Goal: Navigation & Orientation: Find specific page/section

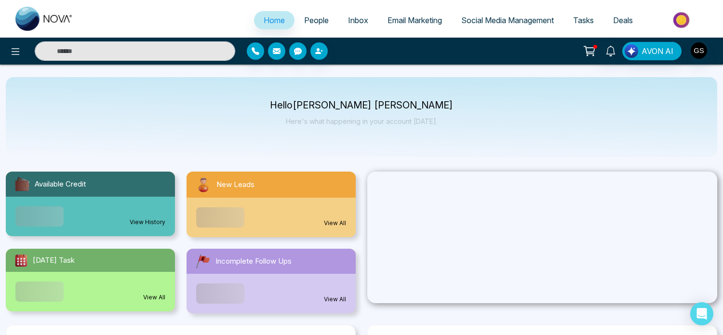
select select "*"
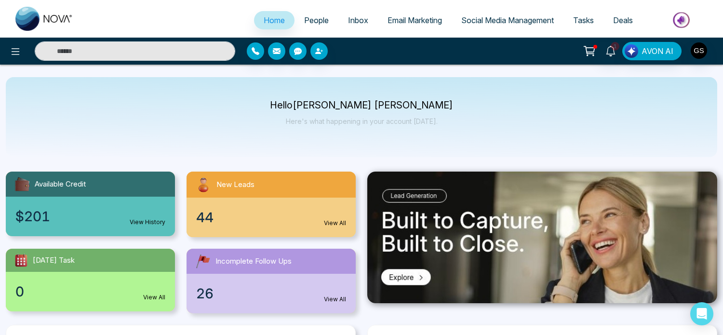
click at [405, 22] on span "Email Marketing" at bounding box center [415, 20] width 54 height 10
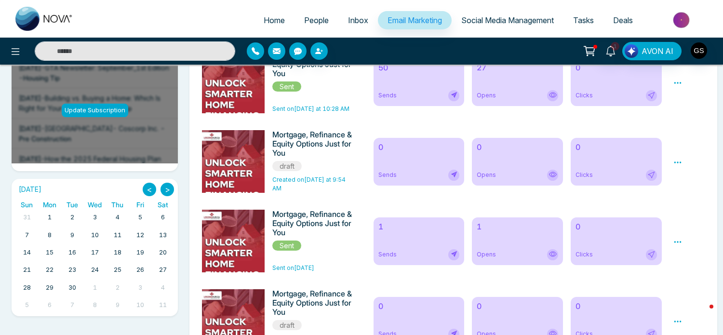
scroll to position [19, 0]
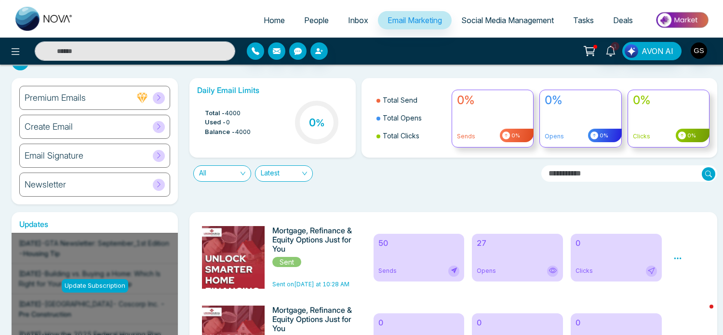
click at [162, 100] on icon at bounding box center [158, 97] width 7 height 7
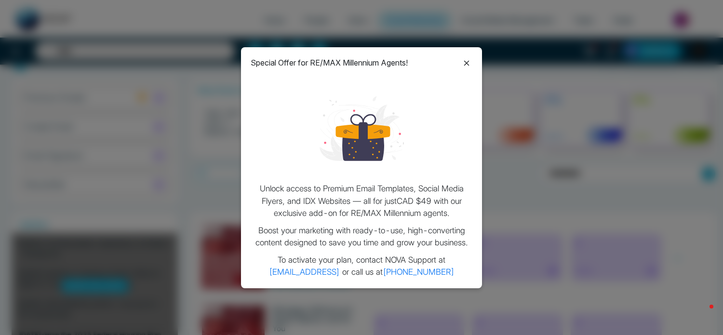
click at [464, 65] on icon at bounding box center [467, 63] width 12 height 12
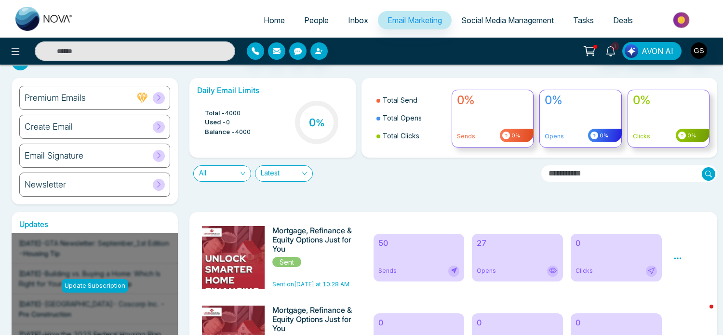
scroll to position [0, 0]
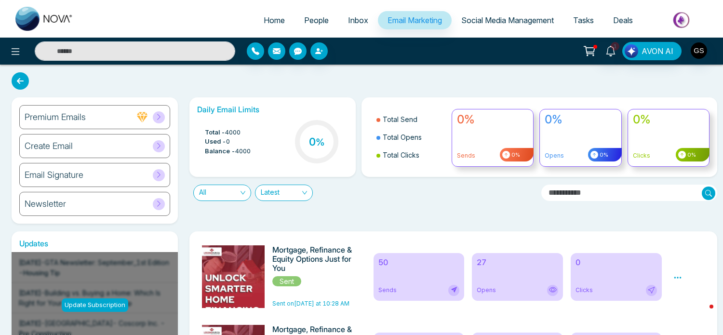
click at [503, 20] on span "Social Media Management" at bounding box center [507, 20] width 93 height 10
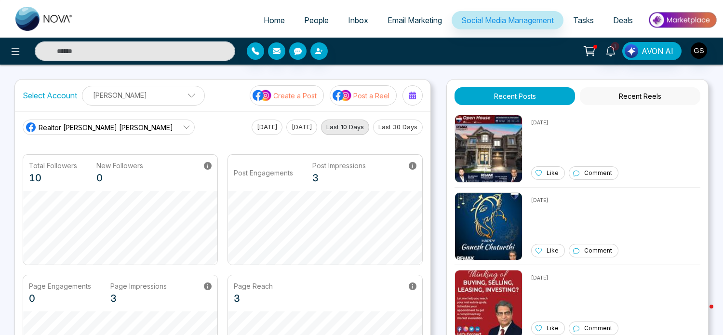
click at [398, 23] on span "Email Marketing" at bounding box center [415, 20] width 54 height 10
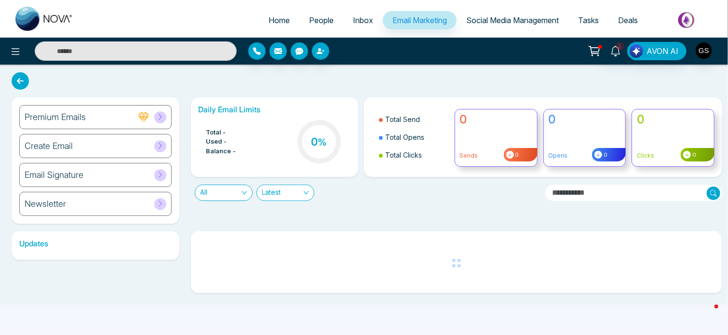
click at [162, 201] on icon at bounding box center [160, 203] width 7 height 7
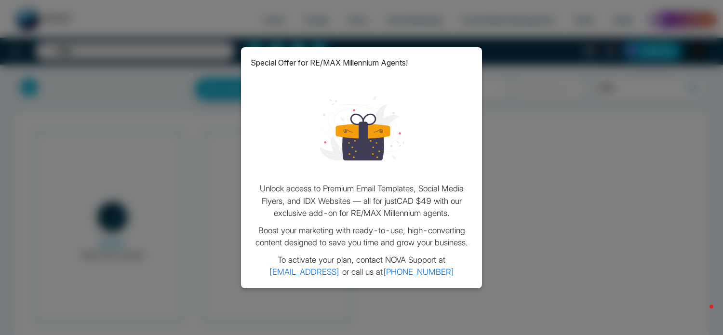
click at [518, 57] on div "Special Offer for RE/MAX Millennium Agents! Unlock access to Premium Email Temp…" at bounding box center [361, 167] width 723 height 335
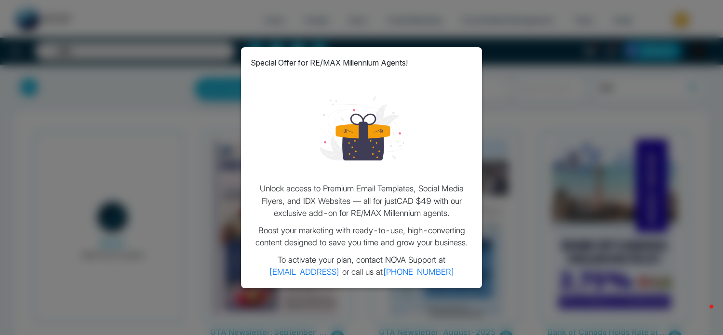
click at [476, 46] on div "Special Offer for RE/MAX Millennium Agents! Unlock access to Premium Email Temp…" at bounding box center [361, 167] width 723 height 335
click at [199, 86] on div "Special Offer for RE/MAX Millennium Agents! Unlock access to Premium Email Temp…" at bounding box center [361, 167] width 723 height 335
click at [472, 93] on div "Special Offer for RE/MAX Millennium Agents! Unlock access to Premium Email Temp…" at bounding box center [361, 167] width 241 height 241
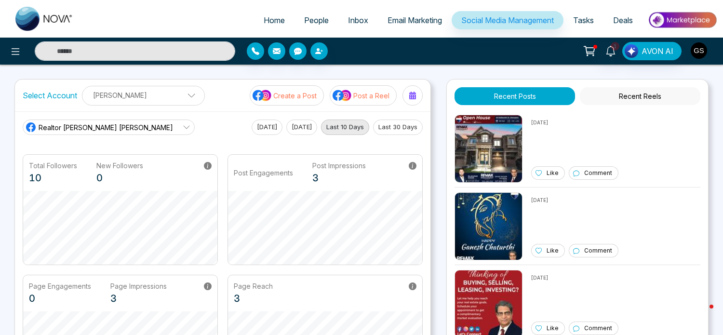
click at [695, 51] on img "button" at bounding box center [699, 50] width 16 height 16
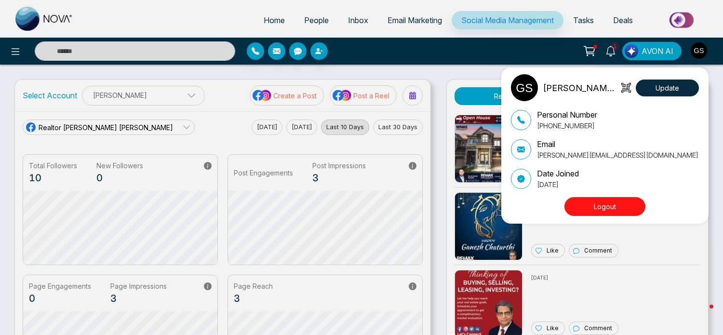
click at [602, 209] on button "Logout" at bounding box center [604, 206] width 81 height 19
